Goal: Information Seeking & Learning: Learn about a topic

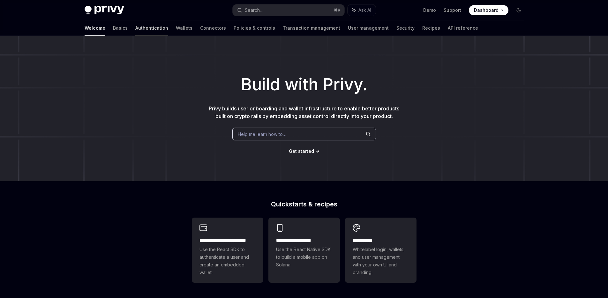
click at [135, 30] on link "Authentication" at bounding box center [151, 27] width 33 height 15
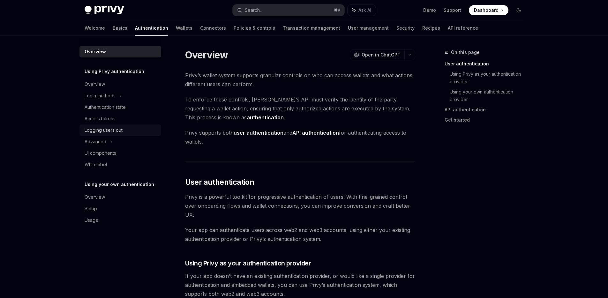
click at [100, 131] on div "Logging users out" at bounding box center [104, 130] width 38 height 8
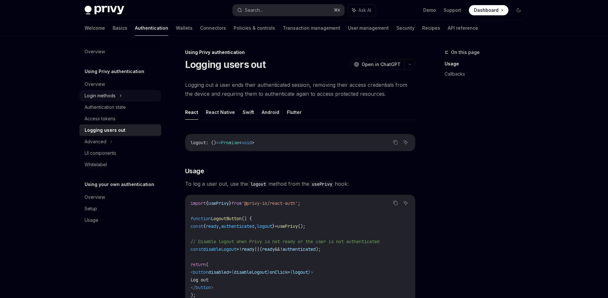
click at [103, 94] on div "Login methods" at bounding box center [100, 96] width 31 height 8
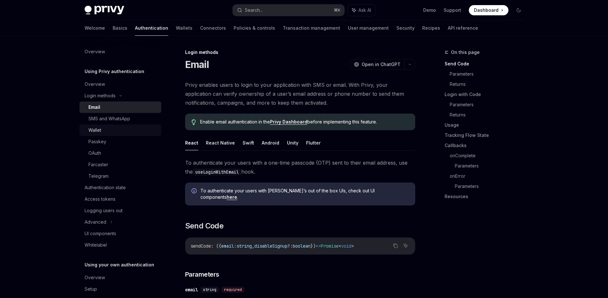
click at [112, 129] on div "Wallet" at bounding box center [122, 130] width 69 height 8
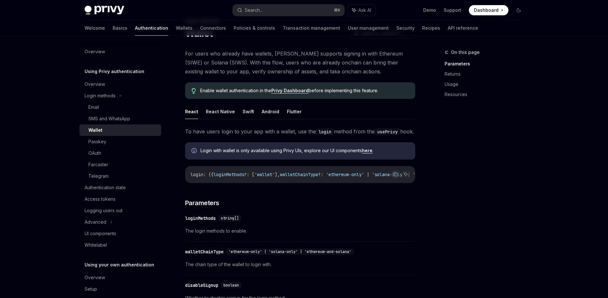
scroll to position [32, 0]
click at [217, 110] on button "React Native" at bounding box center [220, 111] width 29 height 15
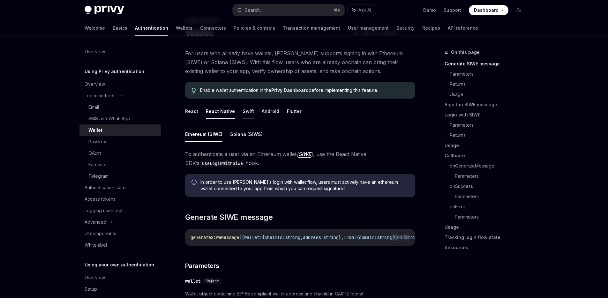
click at [243, 112] on button "Swift" at bounding box center [247, 111] width 11 height 15
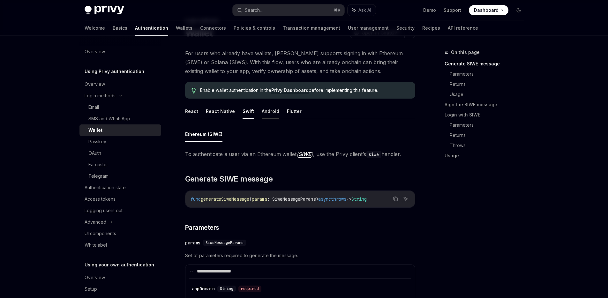
click at [267, 112] on button "Android" at bounding box center [271, 111] width 18 height 15
click at [295, 112] on button "Flutter" at bounding box center [294, 111] width 15 height 15
click at [187, 115] on button "React" at bounding box center [191, 111] width 13 height 15
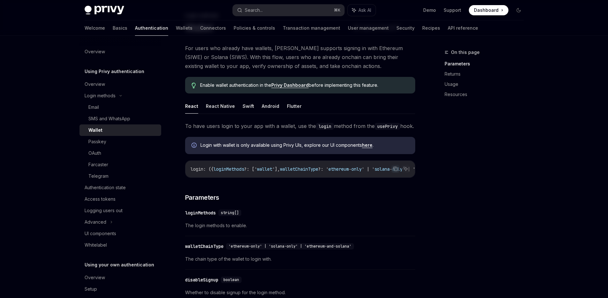
scroll to position [37, 0]
drag, startPoint x: 244, startPoint y: 189, endPoint x: 265, endPoint y: 189, distance: 20.4
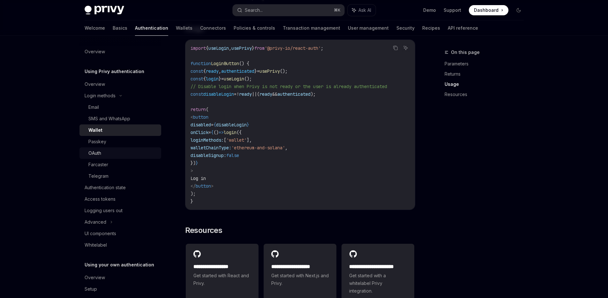
scroll to position [390, 0]
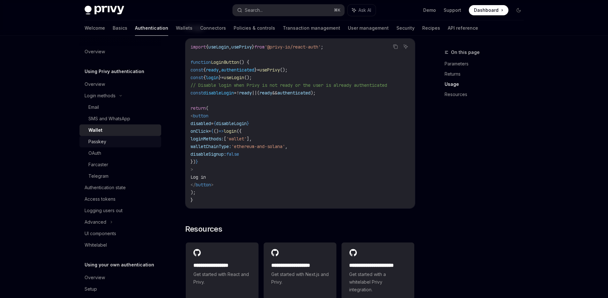
click at [108, 145] on div "Passkey" at bounding box center [122, 142] width 69 height 8
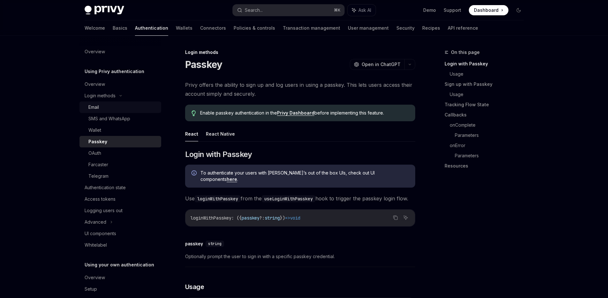
click at [101, 108] on div "Email" at bounding box center [122, 107] width 69 height 8
type textarea "*"
